Goal: Information Seeking & Learning: Find specific page/section

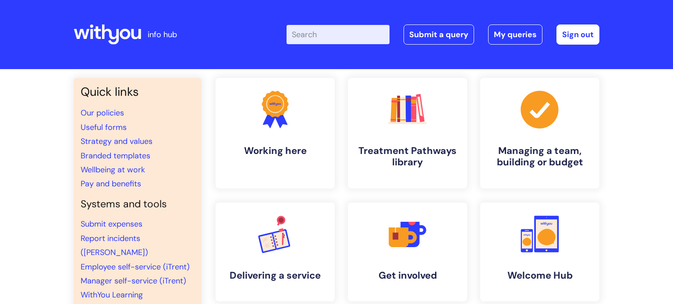
click at [378, 31] on input "Enter your search term here..." at bounding box center [337, 34] width 103 height 19
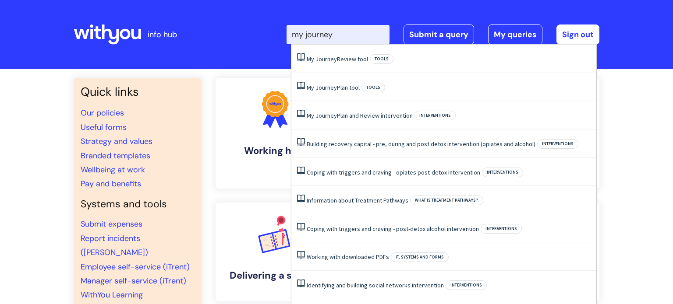
type input "my journey"
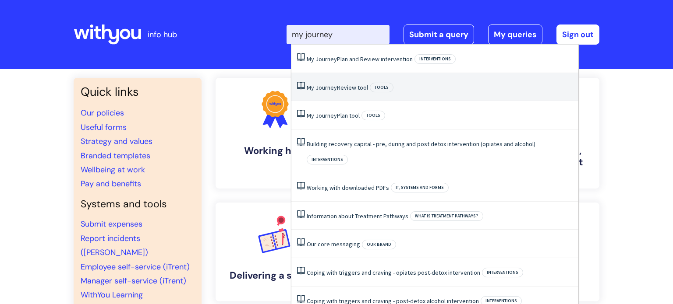
click at [353, 81] on li "My Journey Review tool Tools" at bounding box center [434, 87] width 287 height 28
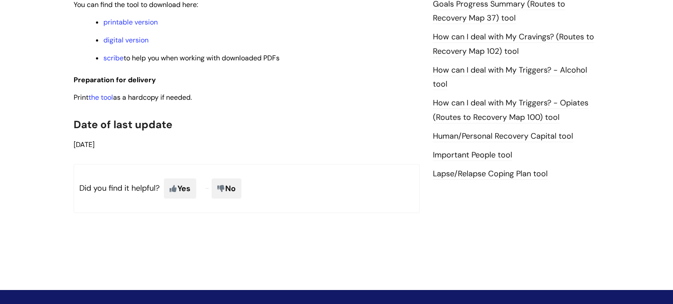
scroll to position [636, 0]
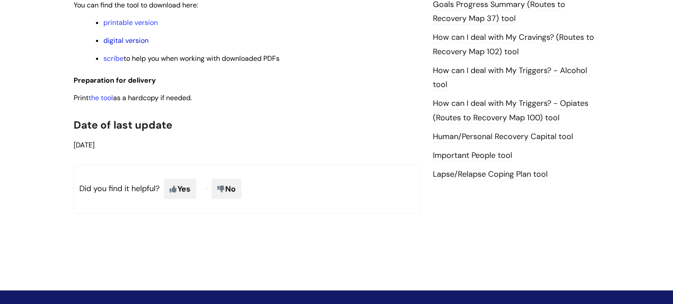
click at [136, 43] on link "digital version" at bounding box center [125, 40] width 45 height 9
